Goal: Task Accomplishment & Management: Manage account settings

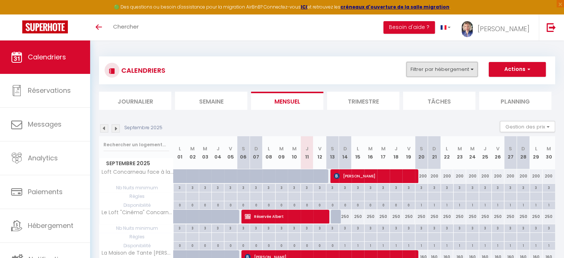
click at [422, 71] on button "Filtrer par hébergement" at bounding box center [441, 69] width 71 height 15
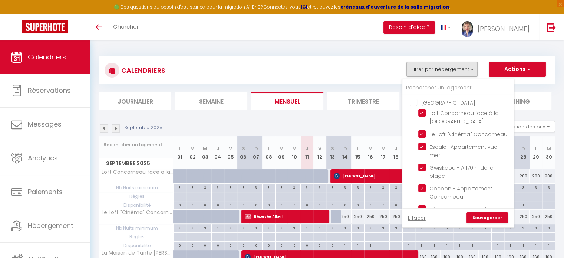
click at [415, 101] on input "[GEOGRAPHIC_DATA]" at bounding box center [465, 101] width 111 height 7
checkbox input "true"
click at [415, 101] on input "[GEOGRAPHIC_DATA]" at bounding box center [465, 101] width 111 height 7
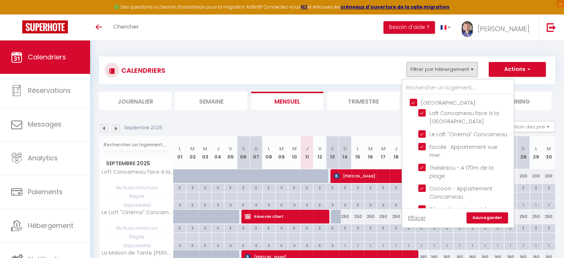
checkbox input "false"
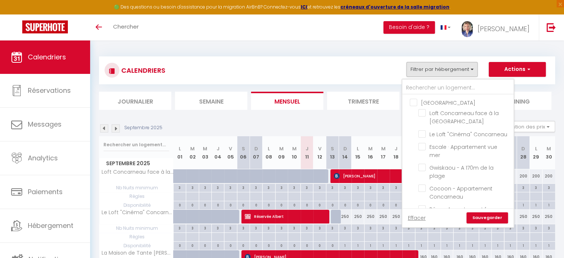
checkbox input "false"
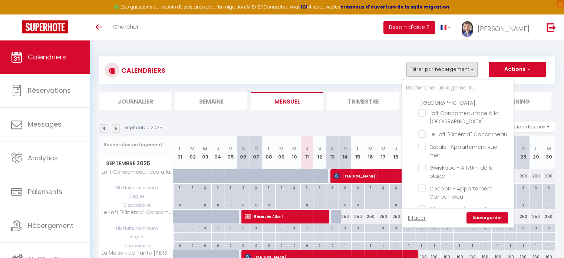
checkbox input "false"
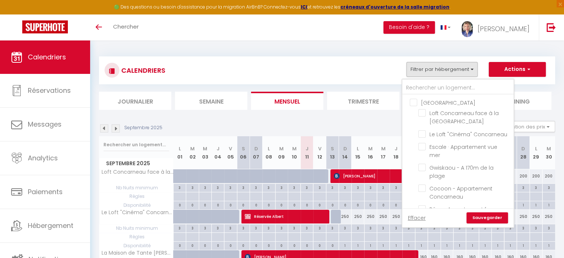
checkbox input "false"
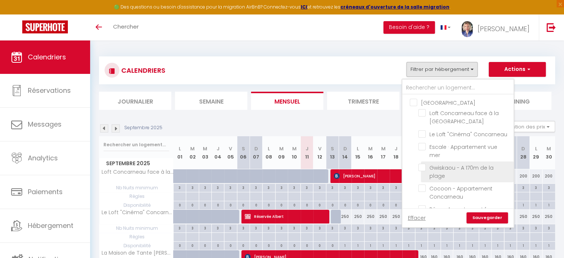
click at [422, 169] on input "Gwiskaou - A 170m de la plage" at bounding box center [464, 167] width 93 height 7
checkbox input "true"
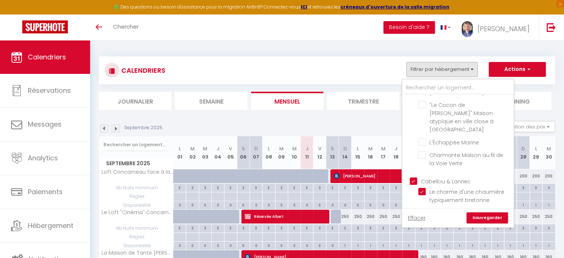
click at [414, 177] on input "Cabellou & Lanriec" at bounding box center [465, 180] width 111 height 7
checkbox input "false"
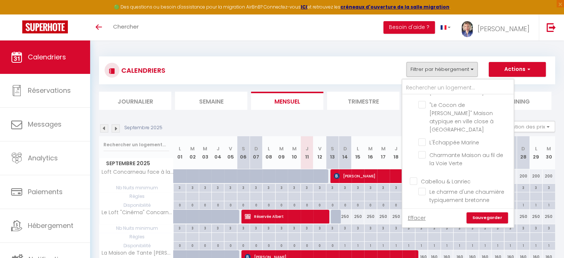
checkbox input "false"
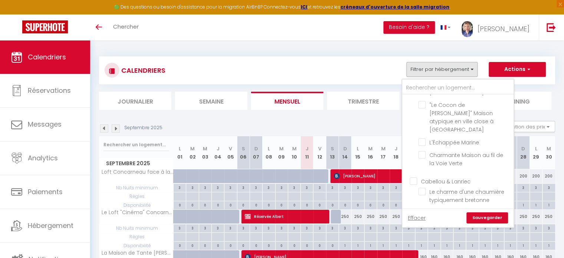
checkbox input "false"
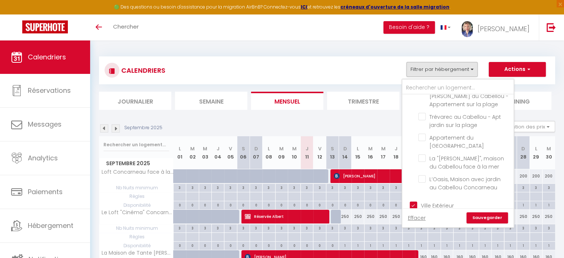
scroll to position [611, 0]
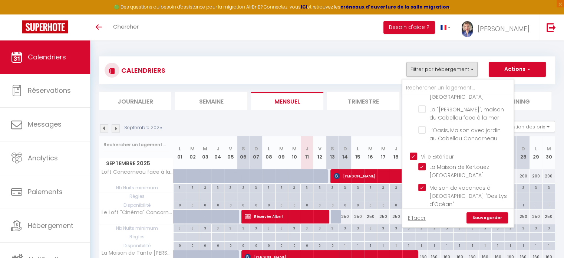
click at [415, 152] on input "Ville Extérieur" at bounding box center [465, 155] width 111 height 7
checkbox input "false"
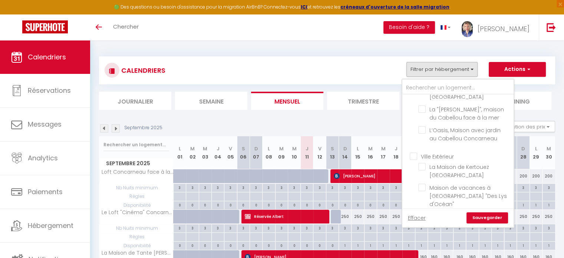
click at [422, 215] on link "Sauvegarder" at bounding box center [488, 217] width 42 height 11
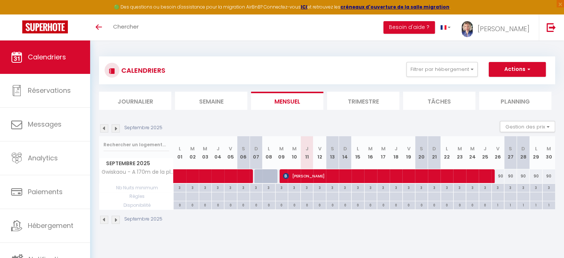
click at [115, 129] on img at bounding box center [116, 128] width 8 height 8
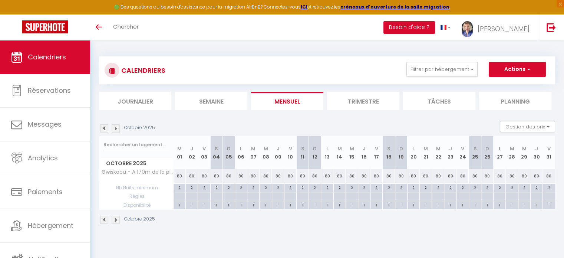
click at [371, 103] on li "Trimestre" at bounding box center [363, 101] width 72 height 18
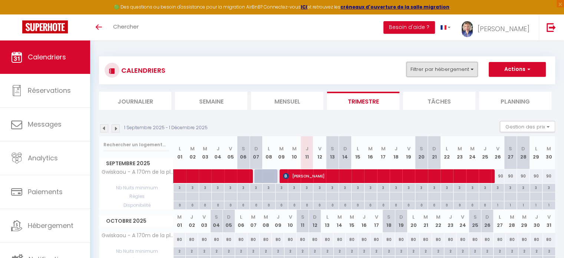
click at [422, 68] on button "Filtrer par hébergement" at bounding box center [441, 69] width 71 height 15
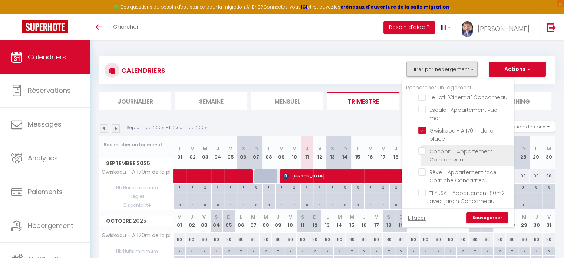
scroll to position [74, 0]
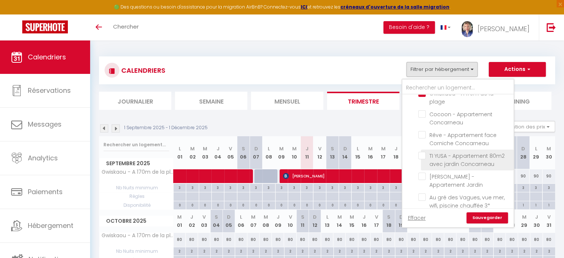
click at [422, 156] on input "TI YUSA - Appartement 80m2 avec jardin Concarneau" at bounding box center [464, 155] width 93 height 7
checkbox input "true"
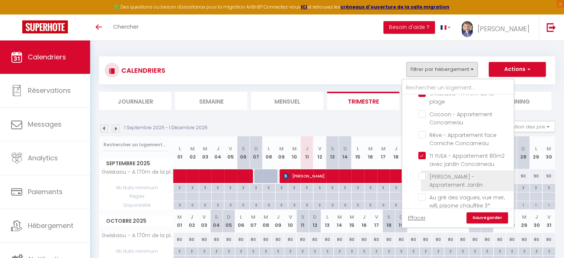
click at [422, 175] on input "[PERSON_NAME] - Appartement Jardin" at bounding box center [464, 175] width 93 height 7
checkbox input "true"
click at [422, 215] on link "Sauvegarder" at bounding box center [488, 217] width 42 height 11
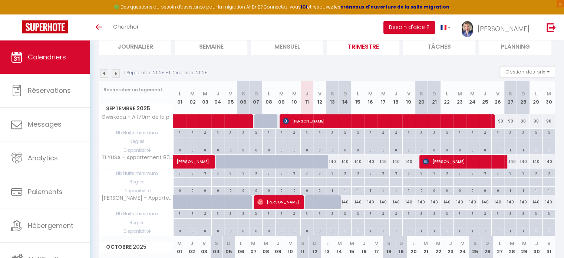
scroll to position [37, 0]
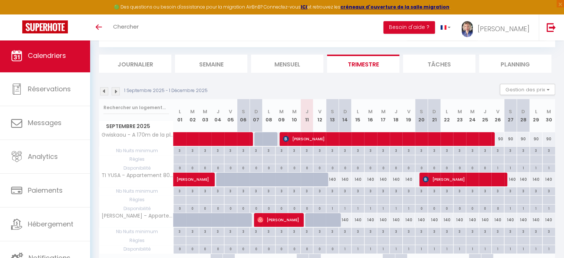
click at [104, 90] on img at bounding box center [104, 91] width 8 height 8
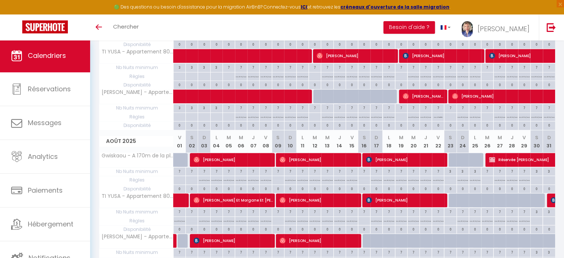
scroll to position [349, 0]
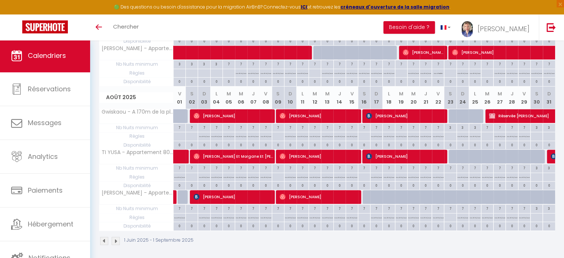
click at [116, 240] on img at bounding box center [116, 241] width 8 height 8
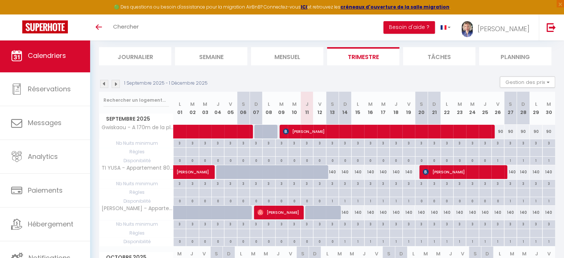
scroll to position [74, 0]
